Goal: Find specific page/section

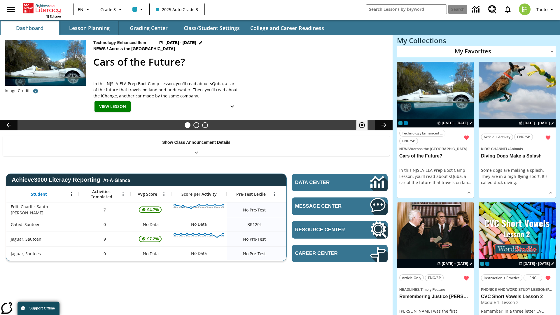
click at [89, 28] on button "Lesson Planning" at bounding box center [89, 28] width 58 height 14
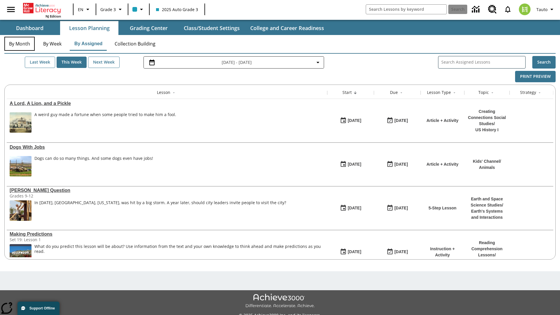
click at [20, 44] on button "By Month" at bounding box center [19, 44] width 30 height 14
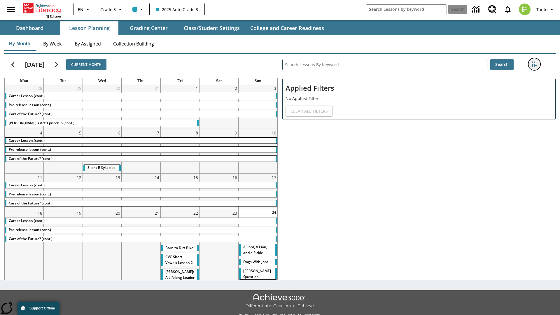
click at [534, 64] on icon "Filters Side menu" at bounding box center [534, 64] width 5 height 5
